Goal: Task Accomplishment & Management: Complete application form

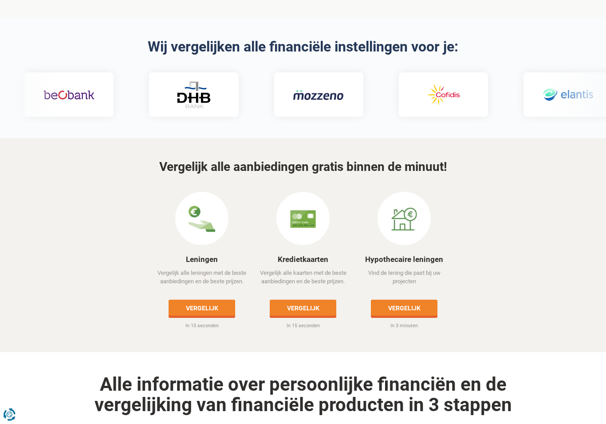
scroll to position [296, 0]
click at [395, 300] on link "Vergelijk" at bounding box center [404, 308] width 67 height 16
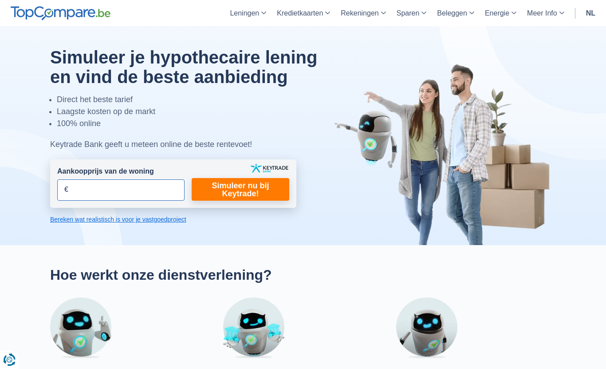
click at [91, 186] on input "Aankoopprijs van de woning" at bounding box center [120, 189] width 127 height 21
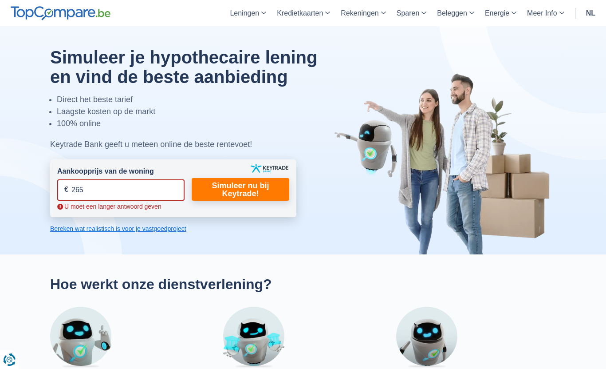
click at [108, 191] on input "265" at bounding box center [120, 189] width 127 height 21
type input "265.000"
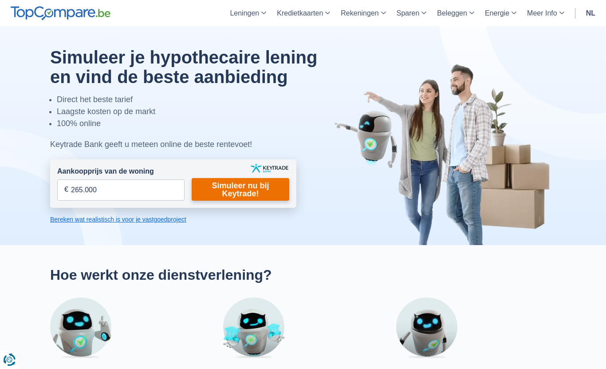
click at [229, 186] on link "Simuleer nu bij Keytrade!" at bounding box center [241, 189] width 98 height 23
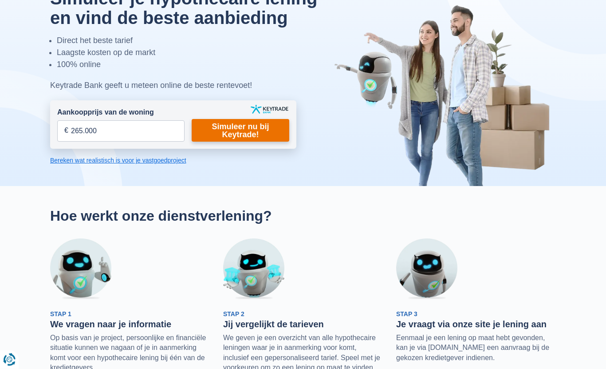
scroll to position [56, 0]
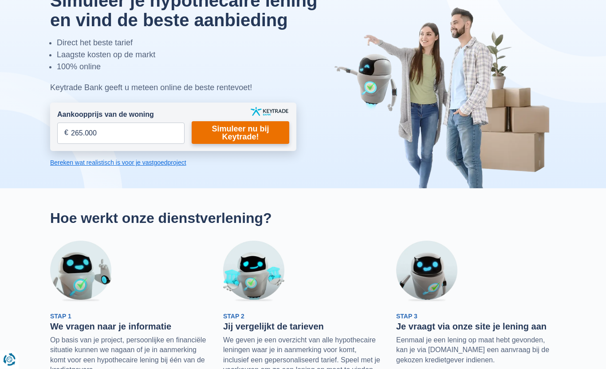
click at [235, 131] on link "Simuleer nu bij Keytrade!" at bounding box center [241, 133] width 98 height 23
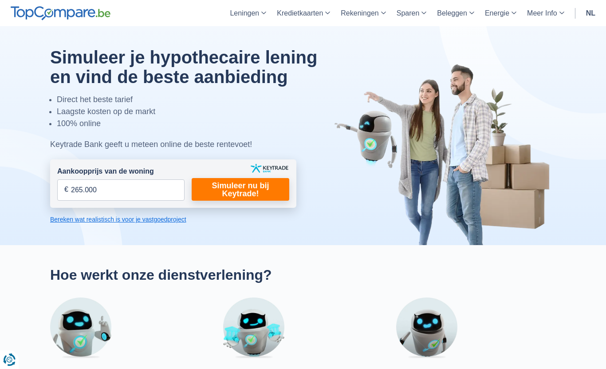
click at [72, 222] on link "Bereken wat realistisch is voor je vastgoedproject" at bounding box center [173, 219] width 246 height 9
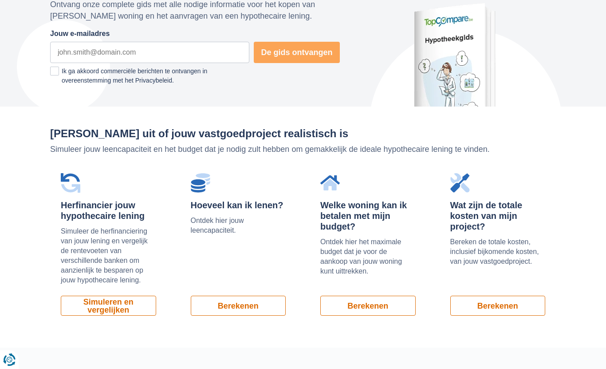
scroll to position [494, 0]
click at [225, 302] on link "Berekenen" at bounding box center [238, 306] width 95 height 20
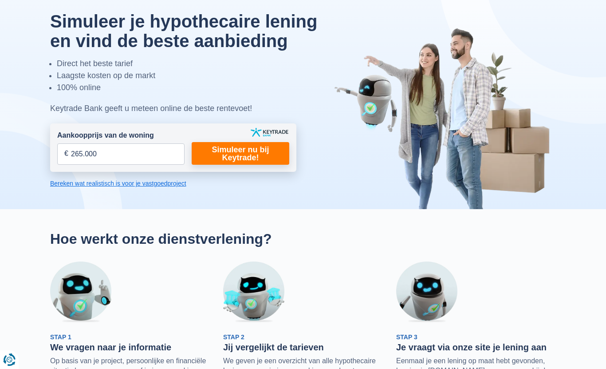
scroll to position [0, 0]
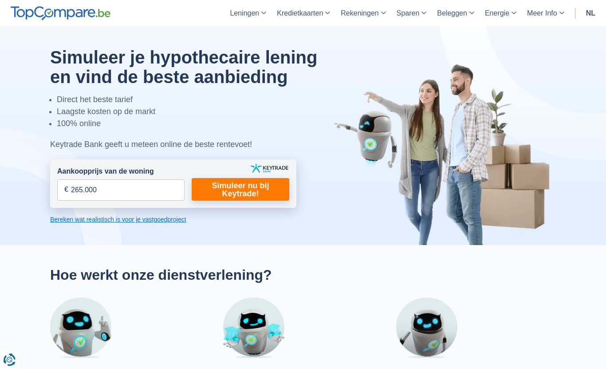
click at [222, 186] on link "Simuleer nu bij Keytrade!" at bounding box center [241, 189] width 98 height 23
click at [229, 190] on link "Simuleer nu bij Keytrade!" at bounding box center [241, 189] width 98 height 23
click at [82, 220] on link "Bereken wat realistisch is voor je vastgoedproject" at bounding box center [173, 219] width 246 height 9
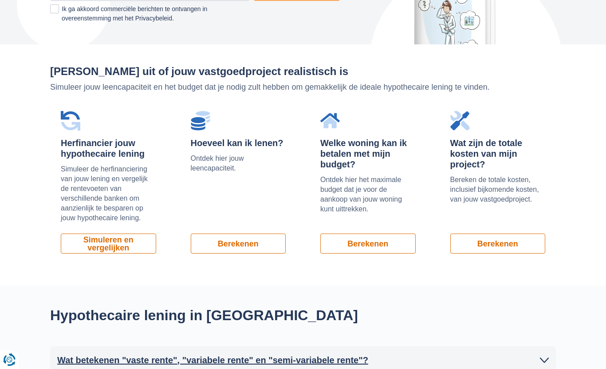
scroll to position [600, 0]
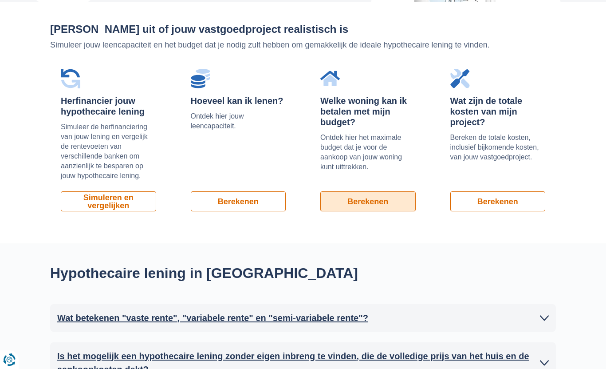
click at [347, 197] on link "Berekenen" at bounding box center [367, 201] width 95 height 20
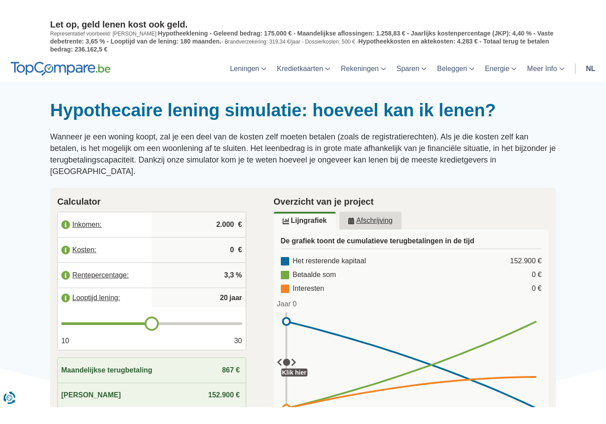
scroll to position [21, 0]
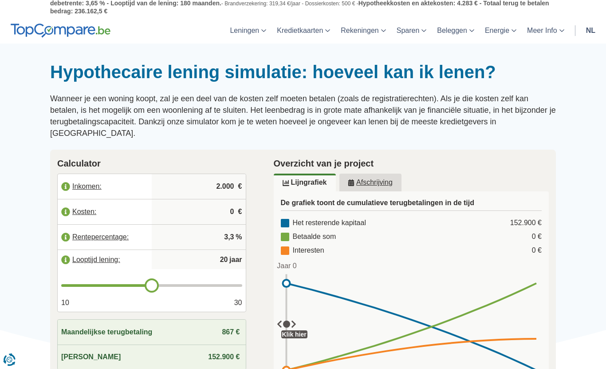
click at [217, 174] on input "2.000" at bounding box center [198, 186] width 87 height 24
type input "2"
type input "3.370"
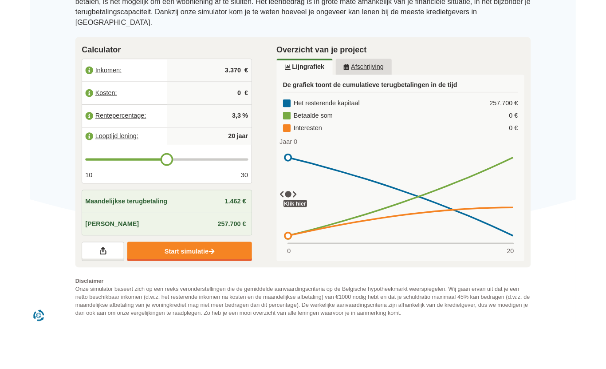
scroll to position [120, 0]
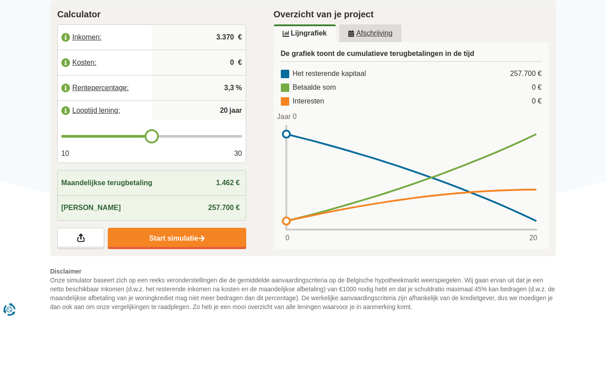
click at [291, 175] on rect at bounding box center [412, 227] width 256 height 105
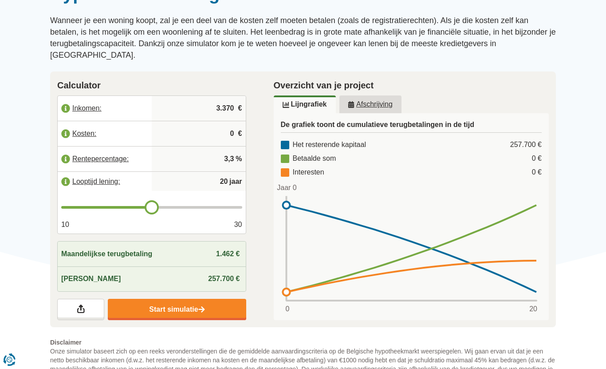
scroll to position [98, 0]
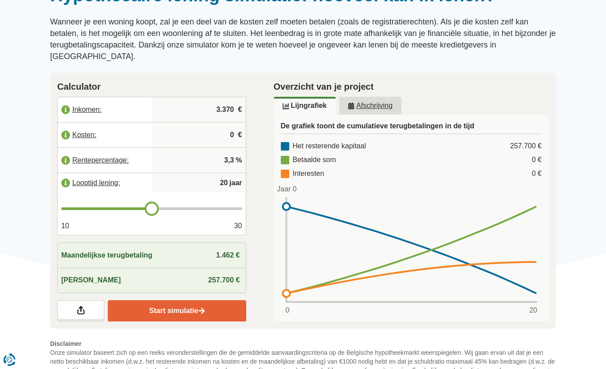
click at [138, 300] on link "Start simulatie" at bounding box center [177, 310] width 138 height 21
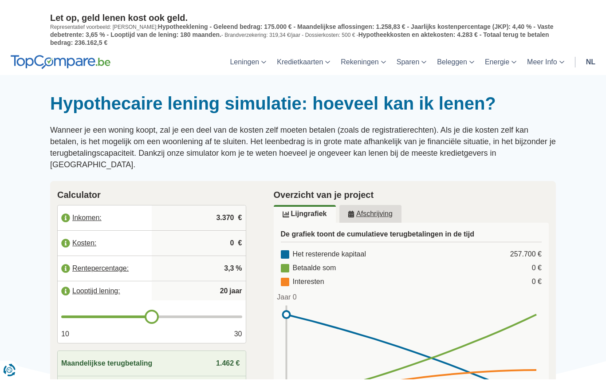
scroll to position [0, 0]
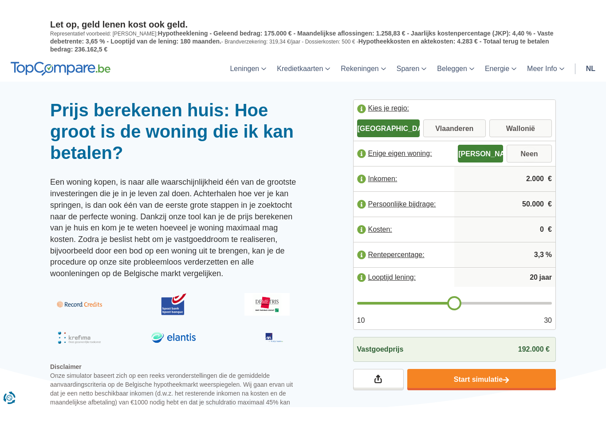
scroll to position [21, 0]
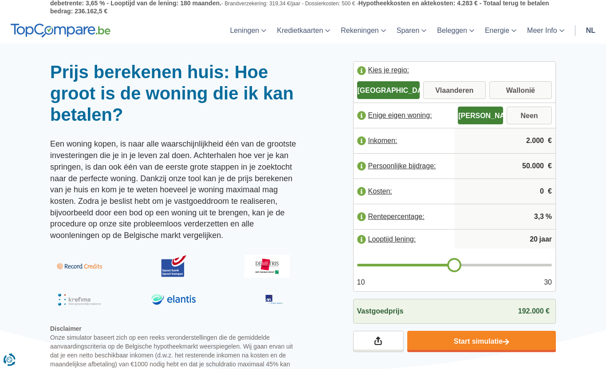
click at [530, 144] on input "2.000" at bounding box center [505, 141] width 94 height 24
type input "2"
type input "3.370"
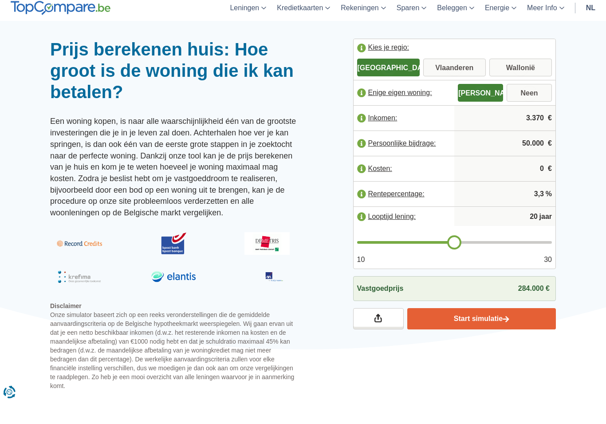
click at [524, 331] on link "Start simulatie" at bounding box center [481, 341] width 149 height 21
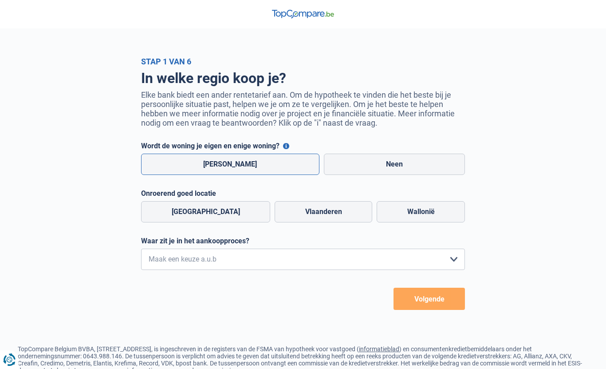
click at [182, 162] on label "[PERSON_NAME]" at bounding box center [230, 164] width 178 height 21
click at [182, 162] on input "[PERSON_NAME]" at bounding box center [230, 164] width 178 height 21
radio input "true"
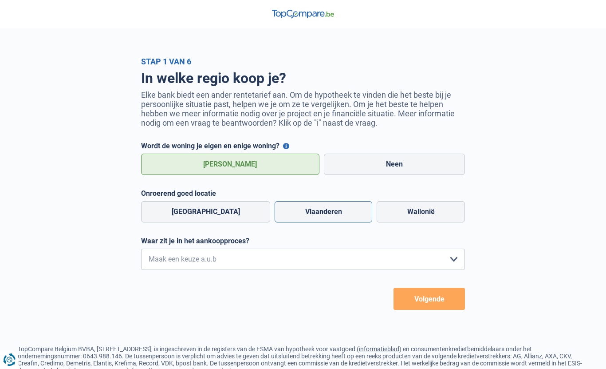
click at [288, 210] on label "Vlaanderen" at bounding box center [324, 211] width 98 height 21
click at [288, 210] on input "Vlaanderen" at bounding box center [324, 211] width 98 height 21
radio input "true"
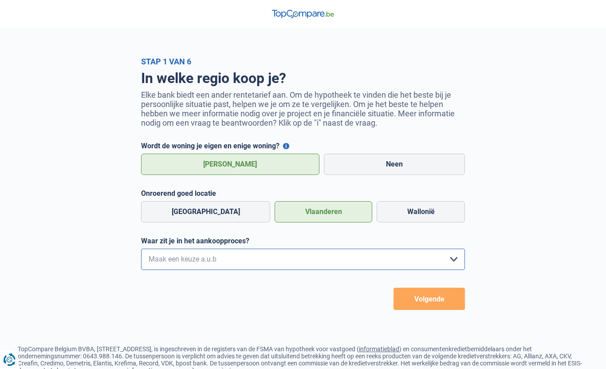
click at [165, 257] on select "Ik wil me uitsluitend informeren omdat ik op dit moment geen concrete plannen h…" at bounding box center [303, 259] width 324 height 21
select select "1a"
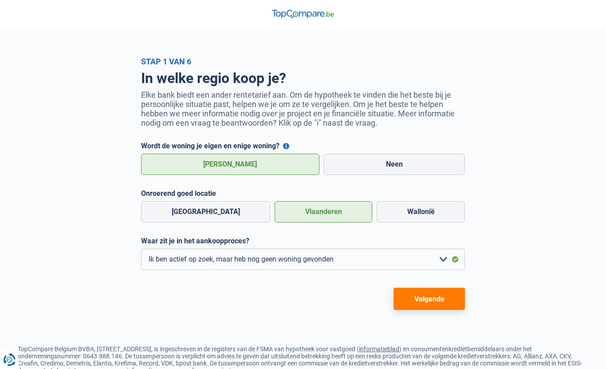
click at [444, 300] on button "Volgende" at bounding box center [429, 299] width 71 height 22
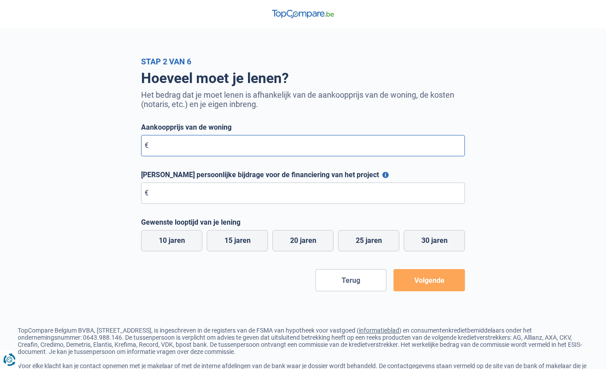
click at [171, 149] on input "Aankoopprijs van de woning" at bounding box center [303, 145] width 324 height 21
type input "285.000"
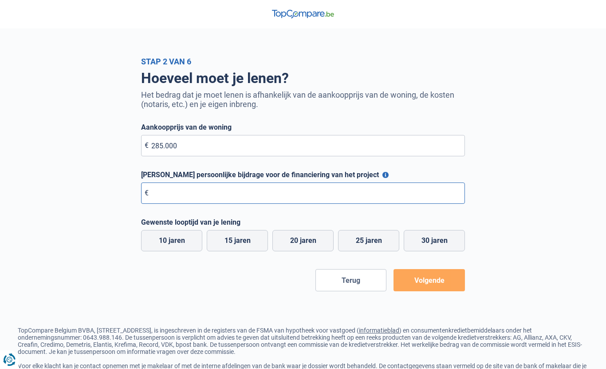
click at [162, 192] on input "[PERSON_NAME] persoonlijke bijdrage voor de financiering van het project" at bounding box center [303, 192] width 324 height 21
type input "50.000"
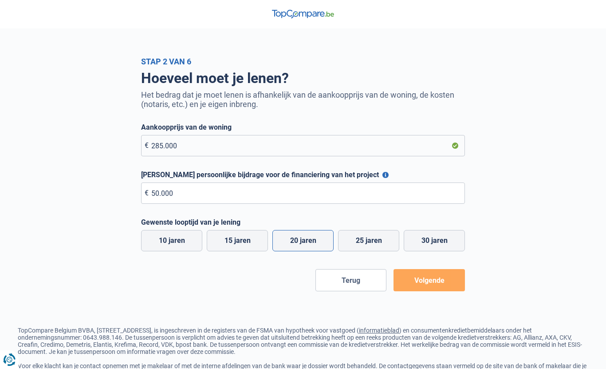
click at [305, 245] on label "20 jaren" at bounding box center [302, 240] width 61 height 21
click at [305, 245] on input "20 jaren" at bounding box center [302, 240] width 61 height 21
radio input "true"
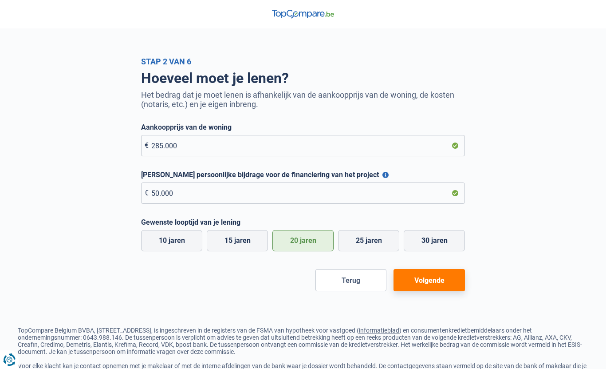
click at [439, 281] on button "Volgende" at bounding box center [429, 280] width 71 height 22
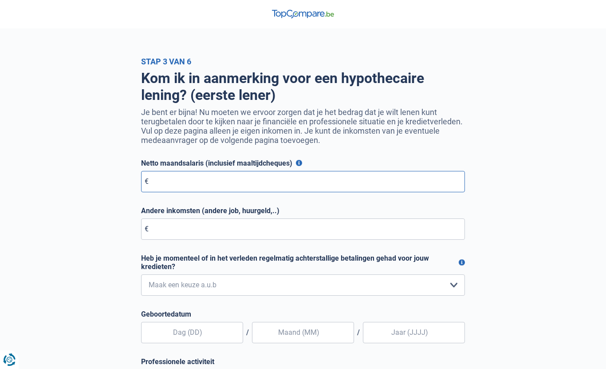
click at [181, 182] on input "Netto maandsalaris (inclusief maaltijdcheques)" at bounding box center [303, 181] width 324 height 21
type input "3.450"
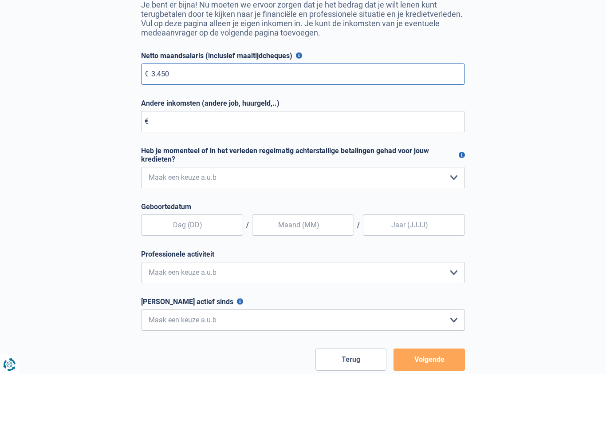
scroll to position [58, 0]
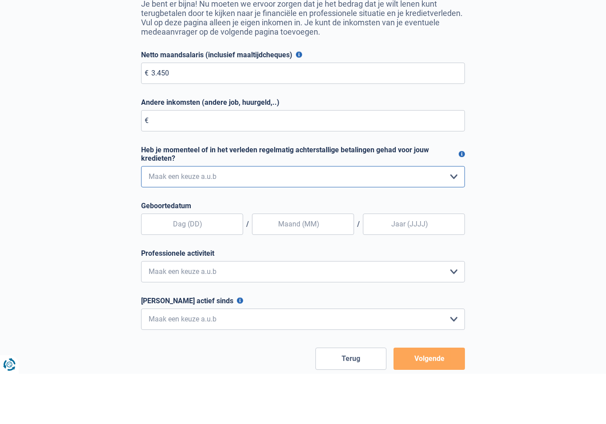
click at [454, 216] on select "Nee, nooit Ja, maar ik heb deze minder dan een jaar geleden afbetaald Ja, maar …" at bounding box center [303, 226] width 324 height 21
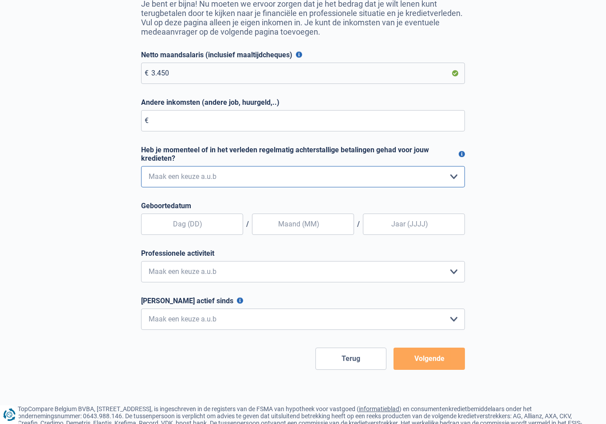
select select "0"
click at [214, 226] on input "text" at bounding box center [192, 223] width 102 height 21
type input "21"
type input "12"
type input "1977"
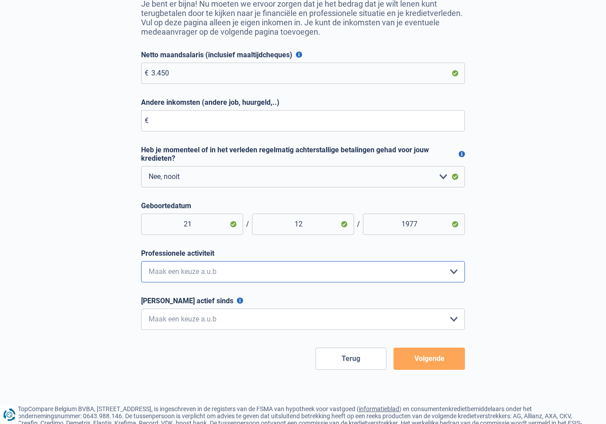
click at [448, 278] on select "Bediende Arbeider Ambtenaar Zelfstandige Bedrijfsleider Gepensioneerde [PERSON_…" at bounding box center [303, 271] width 324 height 21
select select "privateEmployee"
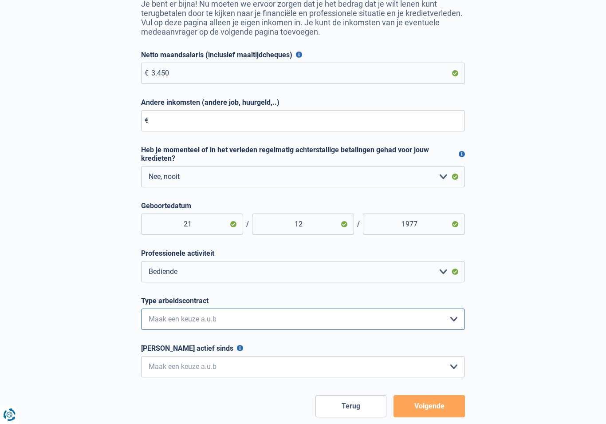
click at [215, 322] on select "Interimcontract Arbeidsovereenkomst van onbepaalde duur Arbeidsovereenkomst van…" at bounding box center [303, 318] width 324 height 21
select select "permanent"
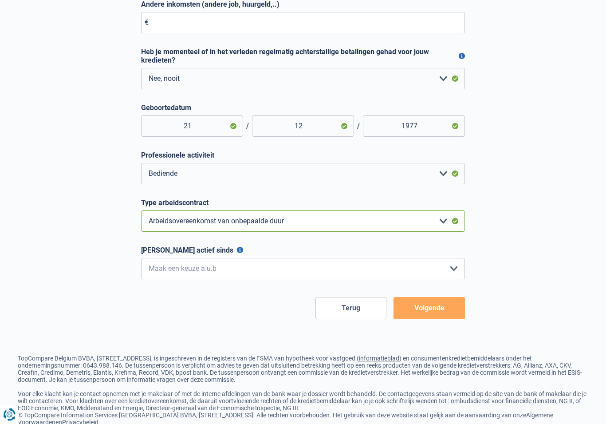
scroll to position [207, 0]
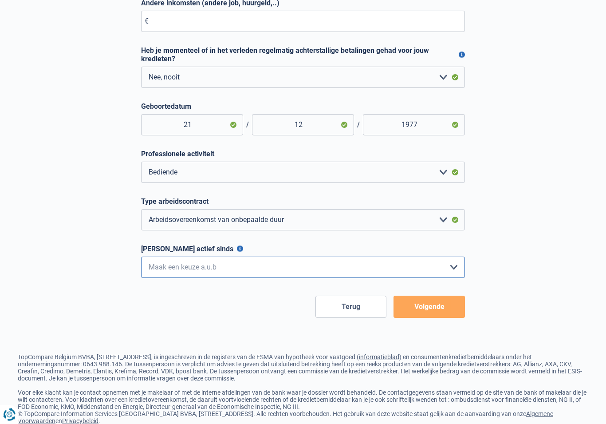
click at [266, 267] on select "< 6 maanden 6 - 12 maanden 12 - 24 maanden 24 - 36 maanden > 36 maanden Maak ee…" at bounding box center [303, 267] width 324 height 21
select select "more36"
click at [443, 308] on button "Volgende" at bounding box center [429, 307] width 71 height 22
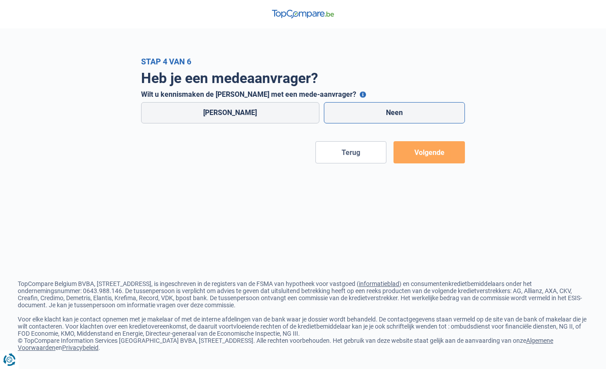
click at [392, 111] on label "Neen" at bounding box center [395, 112] width 142 height 21
click at [392, 111] on input "Neen" at bounding box center [395, 112] width 142 height 21
radio input "true"
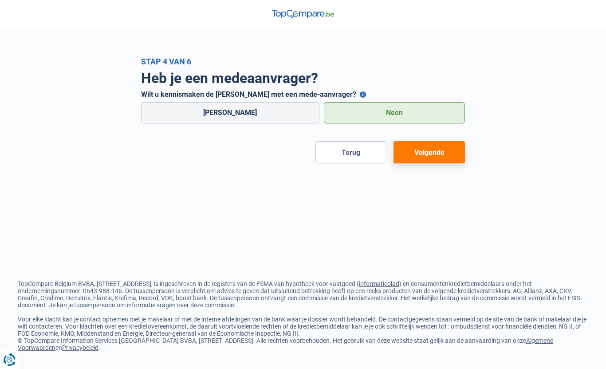
click at [438, 151] on button "Volgende" at bounding box center [429, 152] width 71 height 22
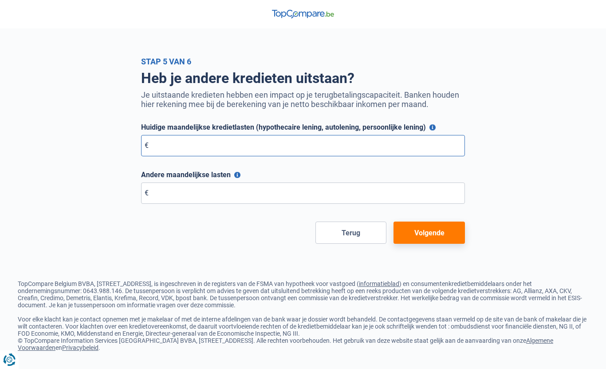
click at [392, 146] on input "Huidige maandelijkse kredietlasten (hypothecaire lening, autolening, persoonlij…" at bounding box center [303, 145] width 324 height 21
type input "0"
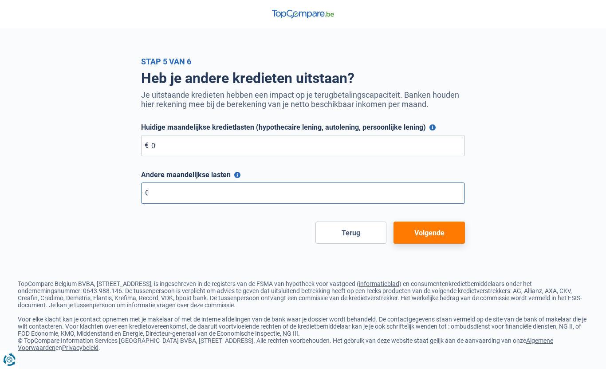
click at [288, 186] on input "Andere maandelijkse lasten" at bounding box center [303, 192] width 324 height 21
type input "0"
click at [237, 173] on button "Andere maandelijkse lasten" at bounding box center [237, 175] width 6 height 6
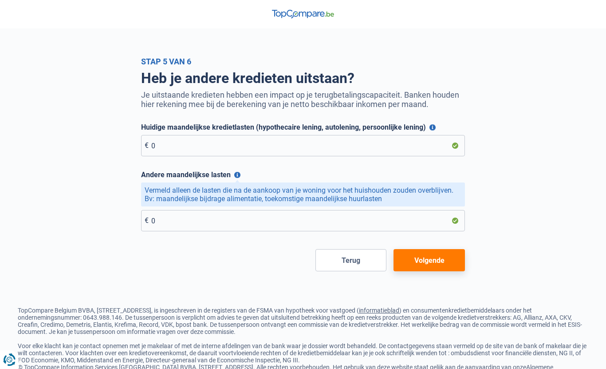
click at [437, 259] on button "Volgende" at bounding box center [429, 260] width 71 height 22
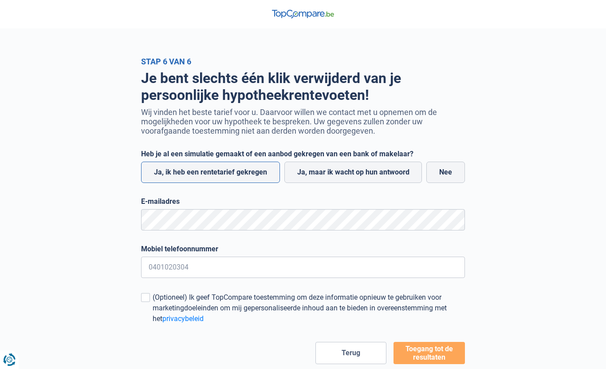
click at [241, 173] on label "Ja, ik heb een rentetarief gekregen" at bounding box center [210, 172] width 139 height 21
click at [241, 173] on input "Ja, ik heb een rentetarief gekregen" at bounding box center [210, 172] width 139 height 21
radio input "true"
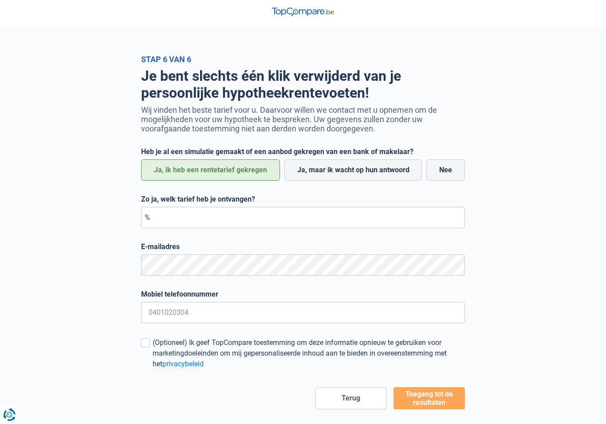
scroll to position [11, 0]
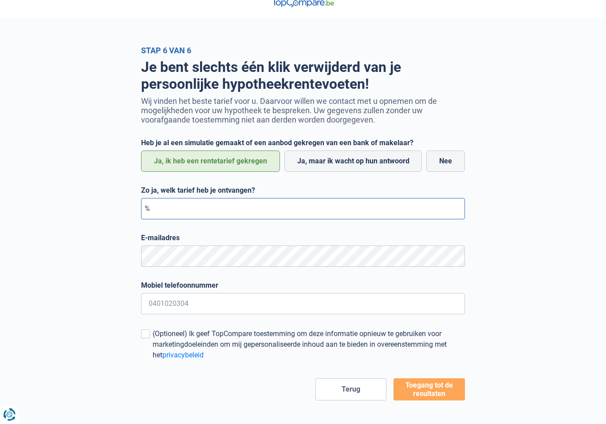
click at [407, 211] on input "Zo ja, welk tarief heb je ontvangen?" at bounding box center [303, 208] width 324 height 21
type input "3,14"
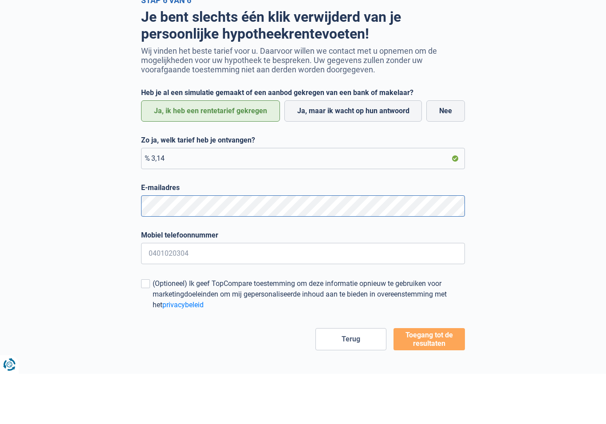
scroll to position [13, 0]
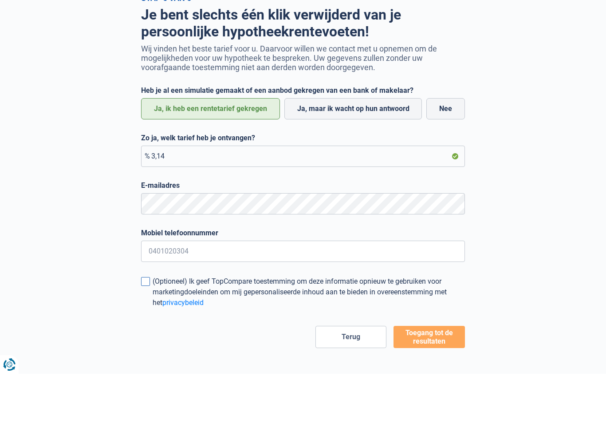
click at [144, 327] on span at bounding box center [145, 331] width 9 height 9
click at [153, 358] on input "(Optioneel) Ik geef TopCompare toestemming om deze informatie opnieuw te gebrui…" at bounding box center [153, 358] width 0 height 0
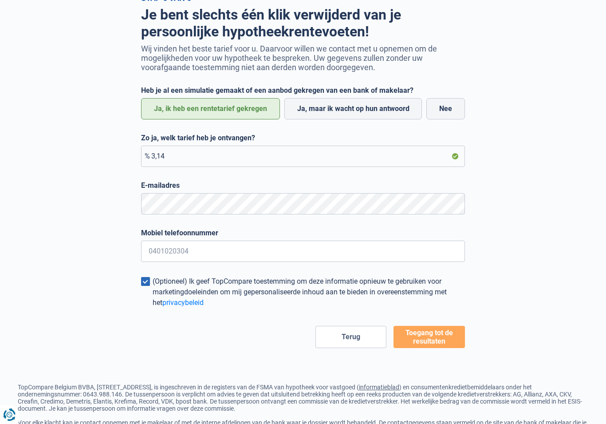
click at [146, 279] on span at bounding box center [145, 281] width 9 height 9
click at [153, 308] on input "(Optioneel) Ik geef TopCompare toestemming om deze informatie opnieuw te gebrui…" at bounding box center [153, 308] width 0 height 0
click at [434, 334] on button "Toegang tot de resultaten" at bounding box center [429, 337] width 71 height 22
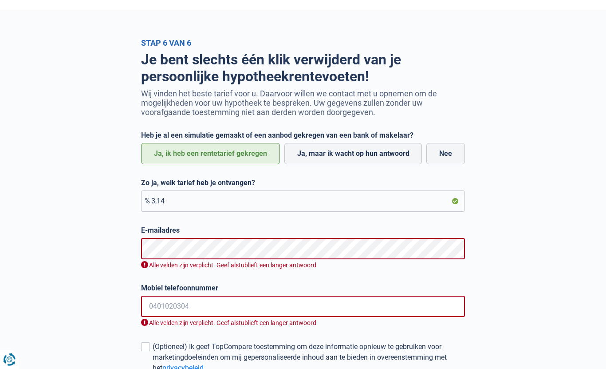
scroll to position [0, 0]
